Goal: Information Seeking & Learning: Learn about a topic

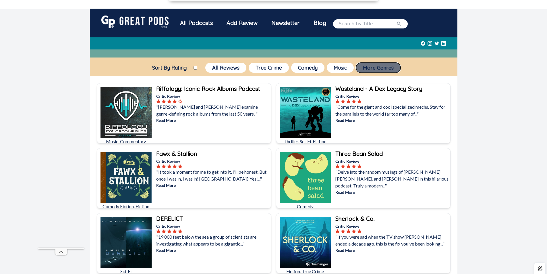
click at [373, 66] on button "More Genres" at bounding box center [378, 68] width 44 height 10
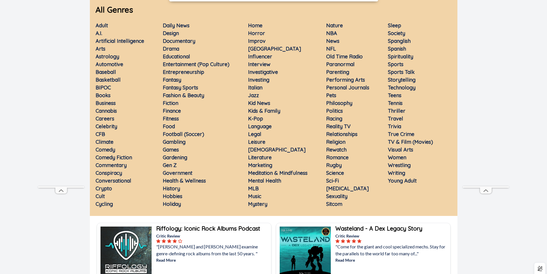
scroll to position [86, 0]
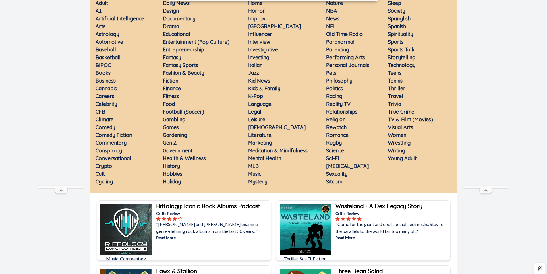
drag, startPoint x: 308, startPoint y: 113, endPoint x: 308, endPoint y: 122, distance: 9.2
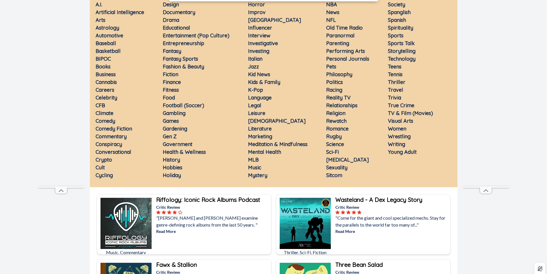
drag, startPoint x: 357, startPoint y: 144, endPoint x: 356, endPoint y: 152, distance: 7.6
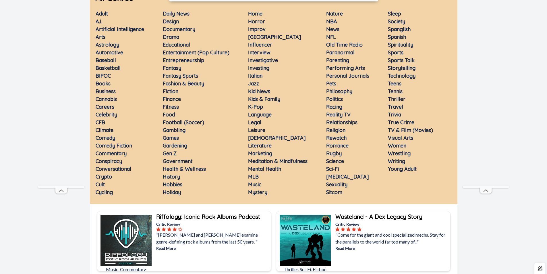
scroll to position [84, 0]
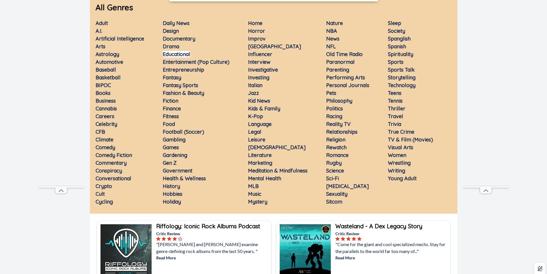
click at [178, 54] on link "Educational" at bounding box center [176, 54] width 27 height 7
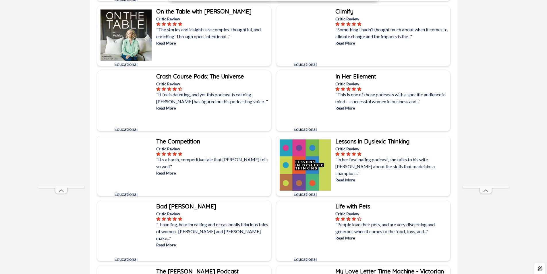
scroll to position [316, 0]
